Goal: Task Accomplishment & Management: Manage account settings

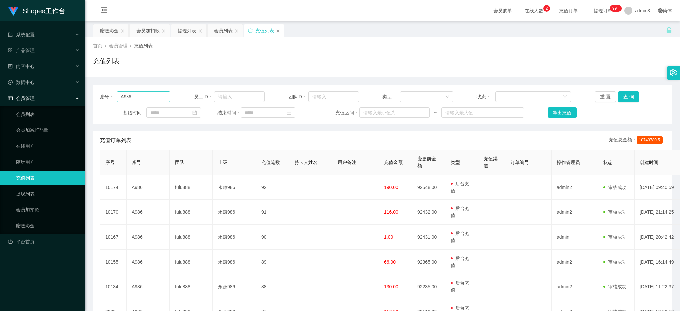
click at [147, 94] on input "A986" at bounding box center [144, 96] width 54 height 11
drag, startPoint x: 147, startPoint y: 95, endPoint x: 156, endPoint y: 92, distance: 9.1
click at [59, 78] on section "Shopee工作台 系统配置 产品管理 内容中心 数据中心 会员管理 会员列表 会员加减打码量 在线用户 陪玩用户 充值列表 提现列表 会员加扣款 赠送彩金 …" at bounding box center [340, 238] width 680 height 476
drag, startPoint x: 123, startPoint y: 95, endPoint x: 87, endPoint y: 88, distance: 35.8
click at [87, 88] on main "关闭左侧 关闭右侧 关闭其它 刷新页面 赠送彩金 会员加扣款 提现列表 会员列表 充值列表 首页 / 会员管理 / 充值列表 / 充值列表 账号： 168 员…" at bounding box center [382, 233] width 595 height 424
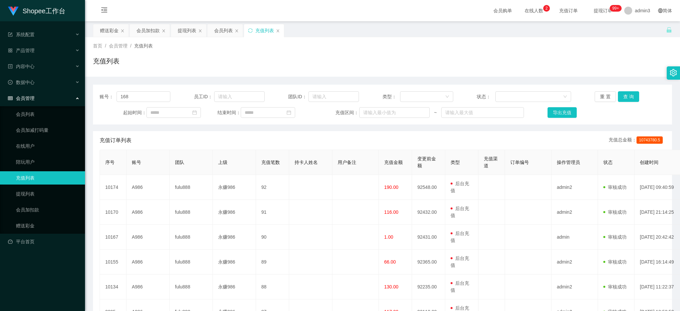
drag, startPoint x: 120, startPoint y: 97, endPoint x: 108, endPoint y: 94, distance: 12.3
click at [106, 94] on div "账号： 168" at bounding box center [135, 96] width 71 height 11
type input "168"
drag, startPoint x: 627, startPoint y: 92, endPoint x: 547, endPoint y: 136, distance: 91.6
click at [627, 91] on button "查 询" at bounding box center [628, 96] width 21 height 11
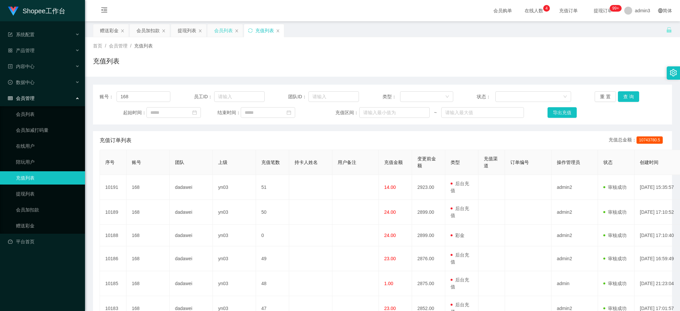
click at [219, 36] on div "会员列表" at bounding box center [223, 30] width 19 height 13
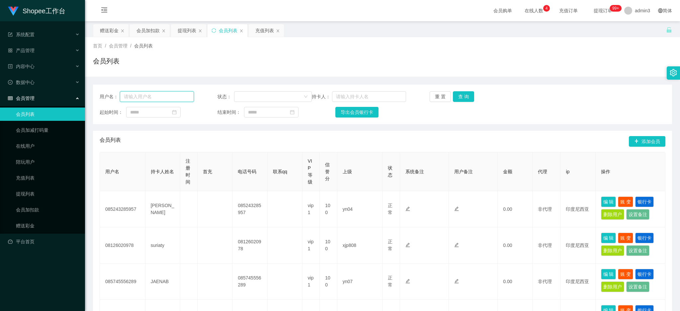
click at [161, 95] on input "text" at bounding box center [157, 96] width 74 height 11
paste input "131316578961"
type input "131316578961"
click at [460, 93] on button "查 询" at bounding box center [463, 96] width 21 height 11
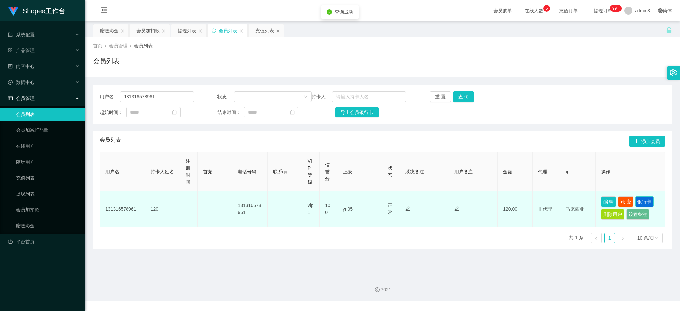
click at [644, 202] on button "银行卡" at bounding box center [645, 202] width 19 height 11
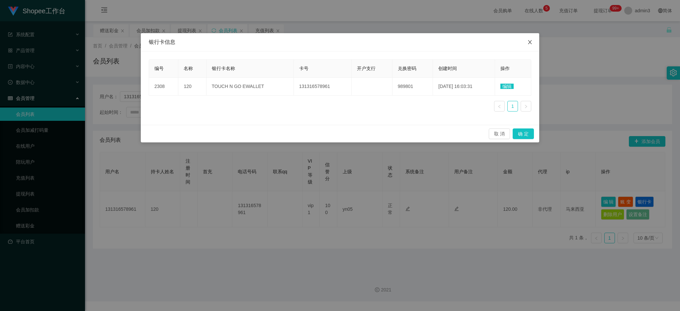
click at [528, 43] on icon "图标: close" at bounding box center [530, 42] width 5 height 5
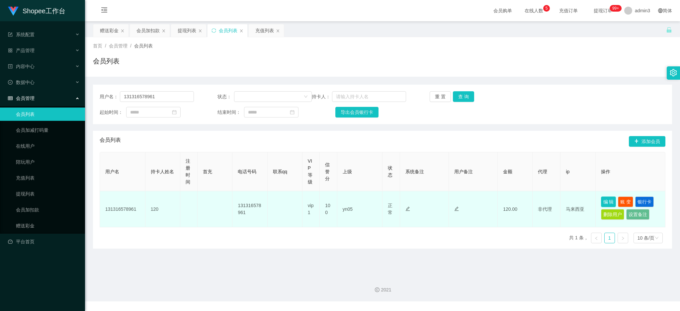
click at [605, 200] on button "编 辑" at bounding box center [608, 202] width 15 height 11
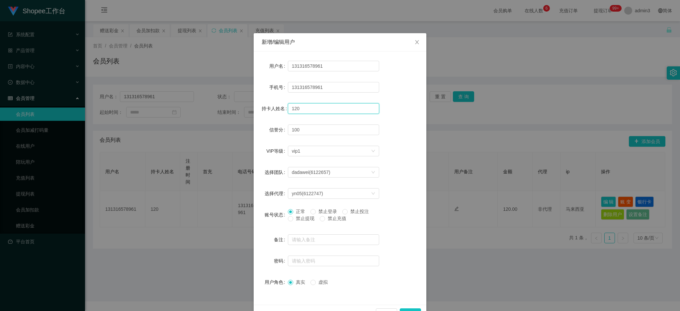
drag, startPoint x: 302, startPoint y: 109, endPoint x: 286, endPoint y: 106, distance: 16.5
click at [288, 106] on input "120" at bounding box center [333, 108] width 91 height 11
paste input "Egahkuan"
drag, startPoint x: 290, startPoint y: 108, endPoint x: 278, endPoint y: 105, distance: 12.1
click at [278, 105] on div "持卡人姓名 [PERSON_NAME]" at bounding box center [340, 108] width 157 height 13
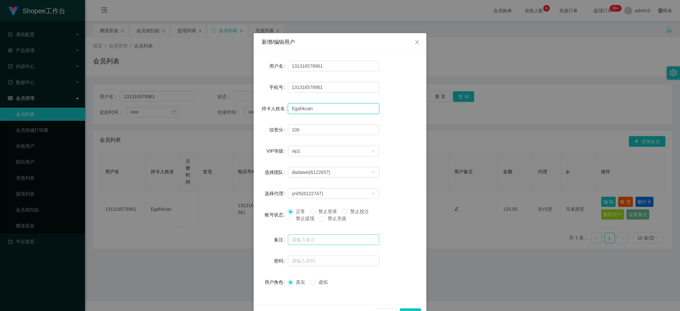
scroll to position [19, 0]
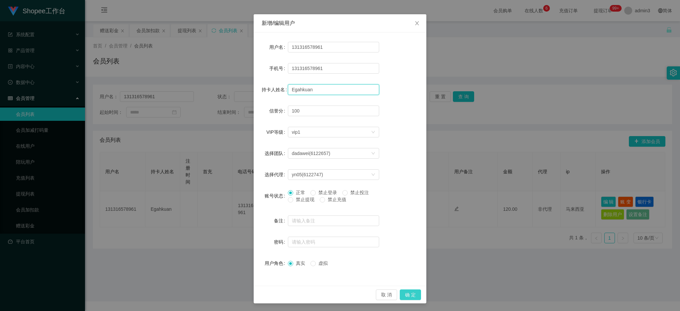
type input "Egahkuan"
drag, startPoint x: 409, startPoint y: 296, endPoint x: 405, endPoint y: 294, distance: 5.1
click at [409, 296] on button "确 定" at bounding box center [410, 295] width 21 height 11
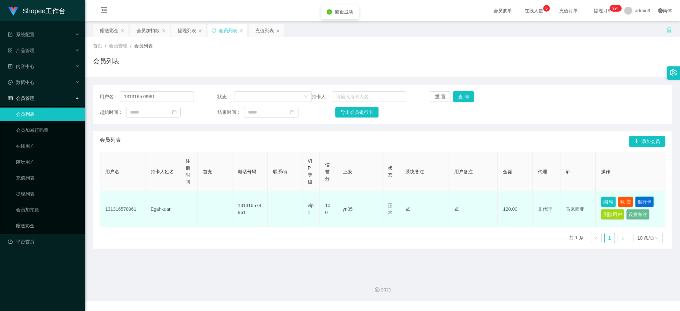
drag, startPoint x: 639, startPoint y: 202, endPoint x: 430, endPoint y: 160, distance: 213.3
click at [639, 202] on button "银行卡" at bounding box center [645, 202] width 19 height 11
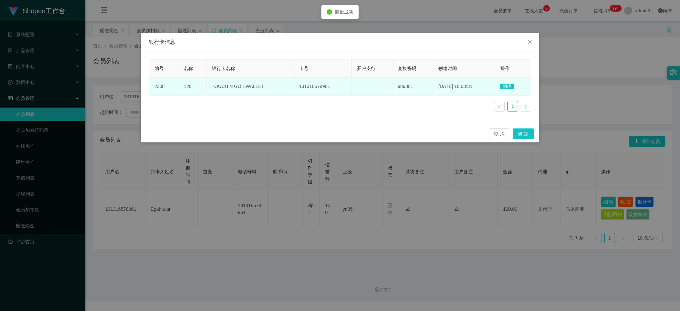
drag, startPoint x: 506, startPoint y: 85, endPoint x: 455, endPoint y: 82, distance: 50.9
click at [504, 84] on span "编辑" at bounding box center [507, 86] width 13 height 5
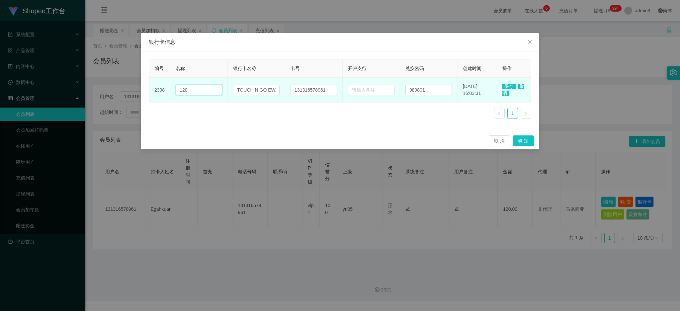
drag, startPoint x: 201, startPoint y: 87, endPoint x: 171, endPoint y: 85, distance: 30.3
click at [171, 85] on td "120" at bounding box center [198, 90] width 57 height 25
paste input "Egahkuan"
drag, startPoint x: 181, startPoint y: 88, endPoint x: 171, endPoint y: 87, distance: 10.7
click at [166, 86] on tr "2308 Egahkuan TOUCH N GO EWALLET 131316578961 989801 [DATE] 16:03:31 保存 取消" at bounding box center [340, 90] width 382 height 25
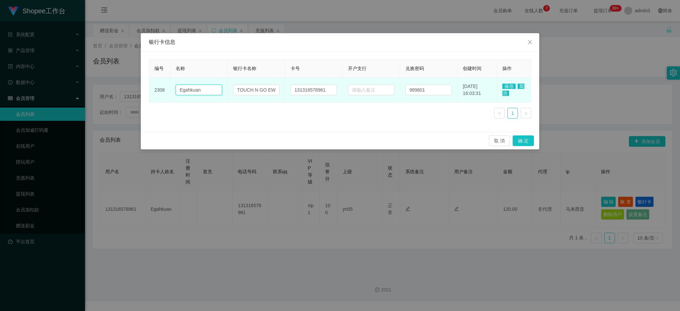
type input "Egahkuan"
click at [505, 85] on span "保存" at bounding box center [509, 86] width 13 height 5
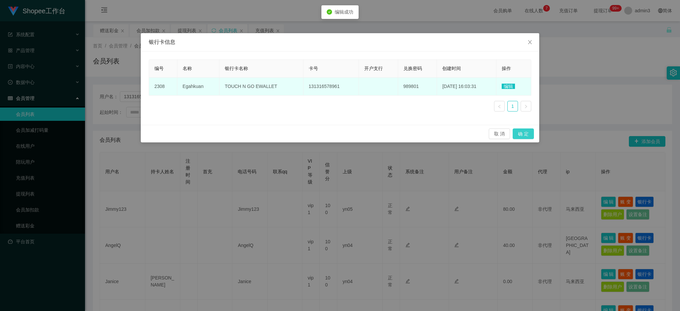
click at [524, 133] on button "确 定" at bounding box center [523, 134] width 21 height 11
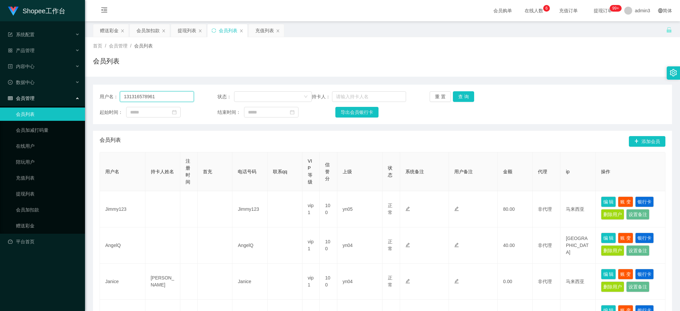
click at [148, 95] on input "131316578961" at bounding box center [157, 96] width 74 height 11
click at [464, 93] on button "查 询" at bounding box center [463, 96] width 21 height 11
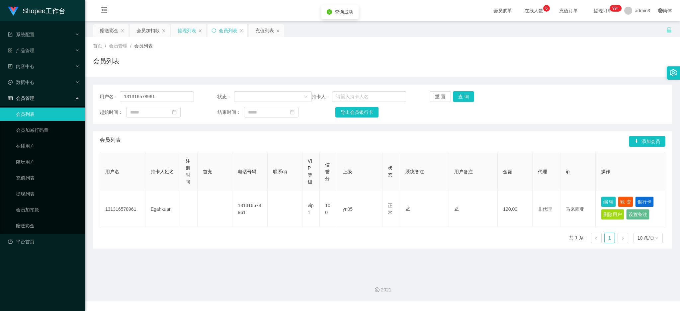
click at [189, 25] on div "提现列表" at bounding box center [187, 30] width 19 height 13
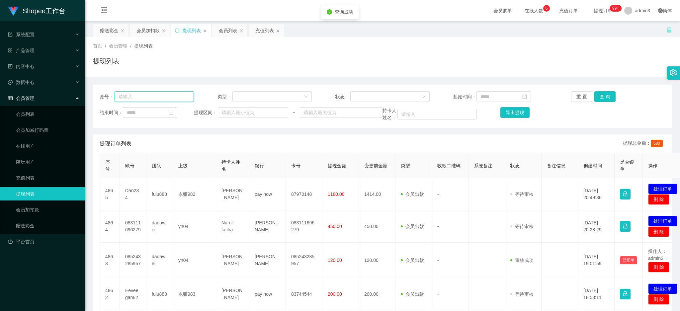
click at [155, 99] on input "text" at bounding box center [154, 96] width 79 height 11
paste input "131316578961"
type input "131316578961"
drag, startPoint x: 612, startPoint y: 96, endPoint x: 606, endPoint y: 97, distance: 5.7
click at [612, 96] on button "查 询" at bounding box center [605, 96] width 21 height 11
